Goal: Task Accomplishment & Management: Use online tool/utility

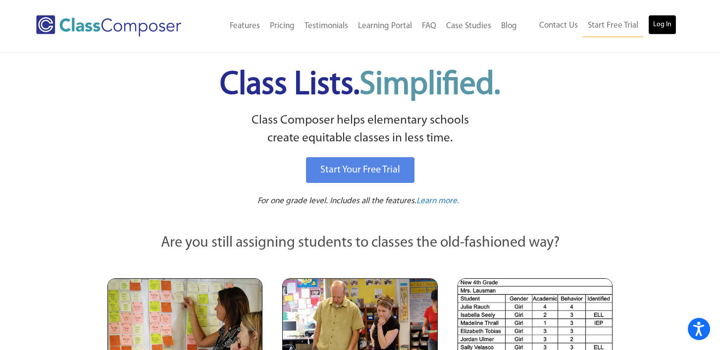
click at [665, 32] on link "Log In" at bounding box center [662, 25] width 28 height 20
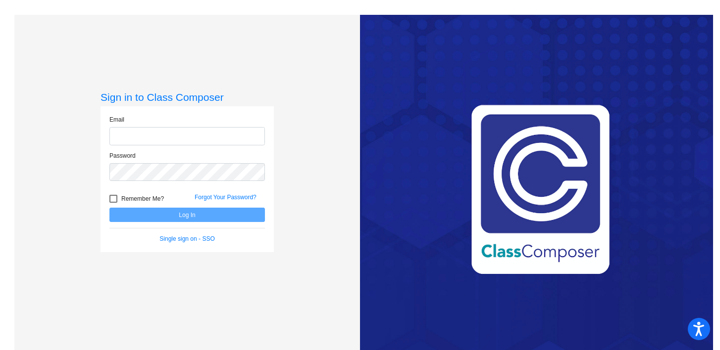
click at [133, 135] on input "email" at bounding box center [186, 136] width 155 height 18
type input "[EMAIL_ADDRESS][DOMAIN_NAME]"
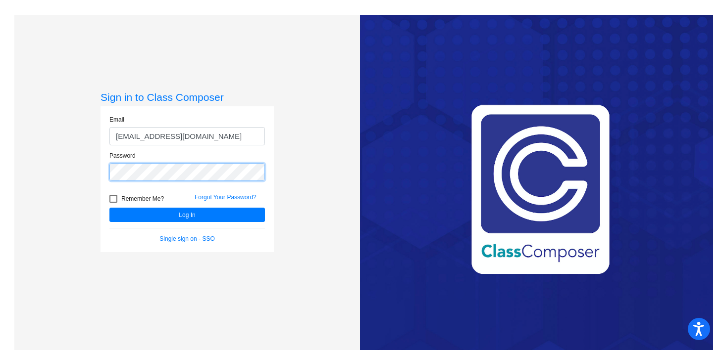
click at [109, 208] on button "Log In" at bounding box center [186, 215] width 155 height 14
click at [201, 238] on link "Single sign on - SSO" at bounding box center [186, 239] width 55 height 7
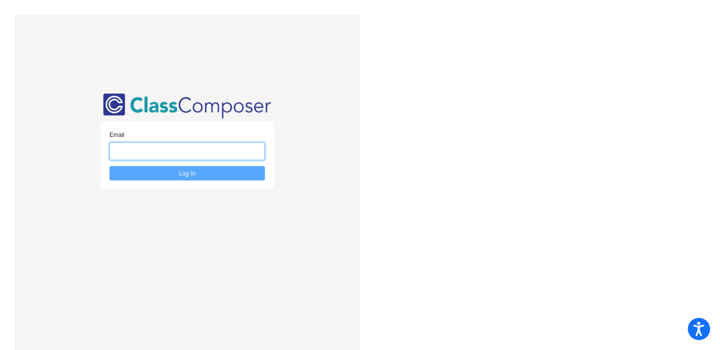
click at [181, 154] on input "email" at bounding box center [186, 152] width 155 height 18
type input "[EMAIL_ADDRESS][DOMAIN_NAME]"
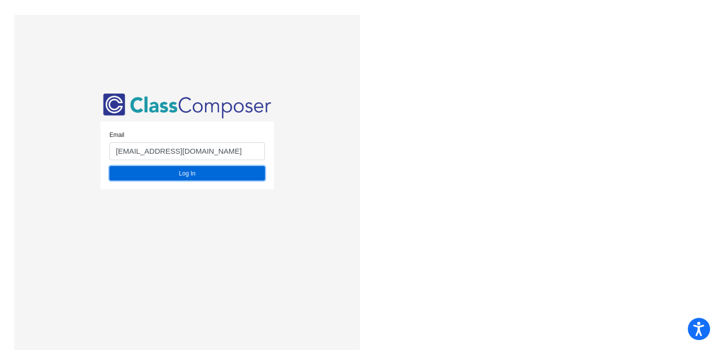
click at [197, 168] on button "Log In" at bounding box center [186, 173] width 155 height 14
